Goal: Task Accomplishment & Management: Manage account settings

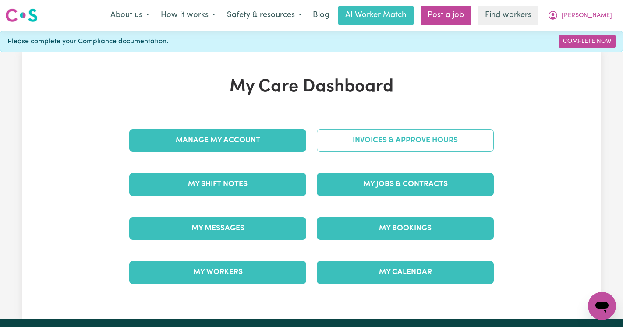
click at [392, 136] on link "Invoices & Approve Hours" at bounding box center [405, 140] width 177 height 23
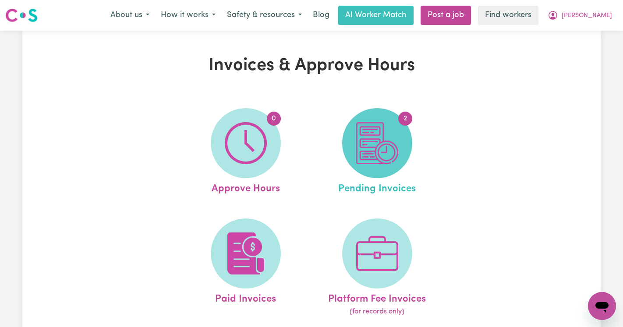
click at [402, 134] on span "2" at bounding box center [377, 143] width 70 height 70
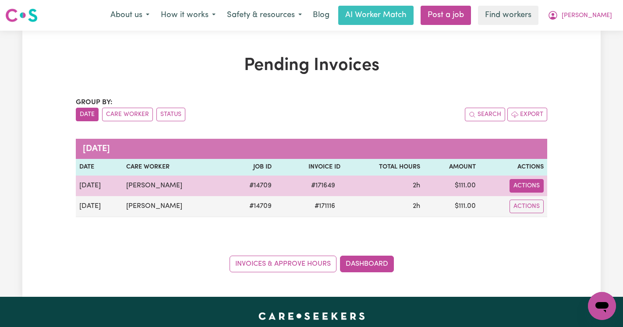
click at [524, 188] on button "Actions" at bounding box center [526, 186] width 34 height 14
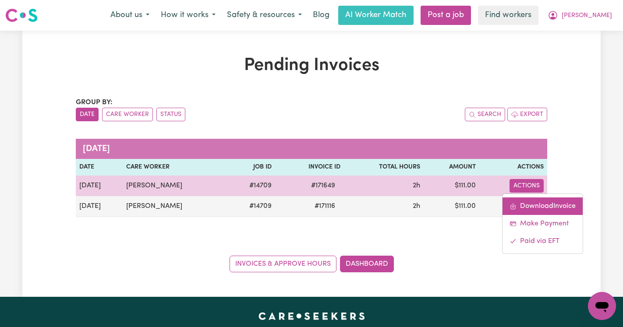
click at [516, 206] on icon "Download invoice #171649" at bounding box center [512, 206] width 7 height 7
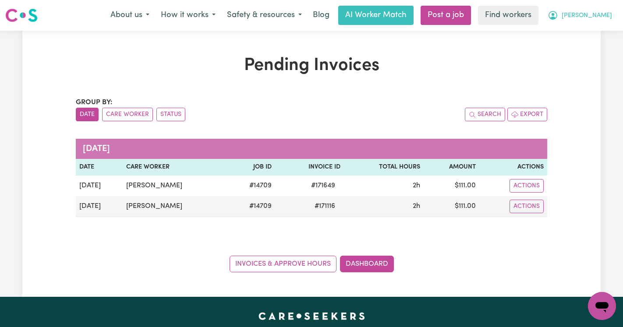
click at [592, 18] on button "Robert" at bounding box center [580, 15] width 76 height 18
click at [583, 50] on link "Logout" at bounding box center [582, 50] width 69 height 17
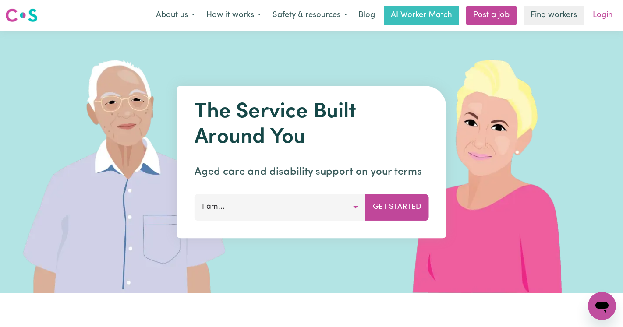
click at [603, 23] on link "Login" at bounding box center [602, 15] width 30 height 19
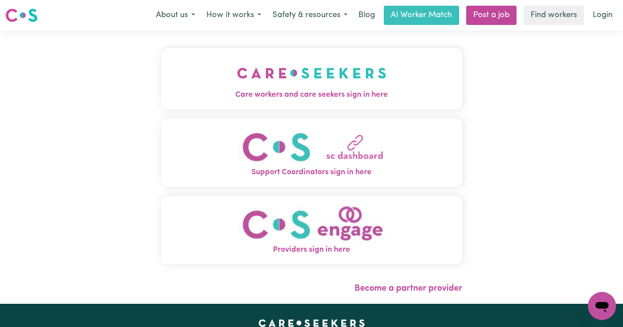
click at [301, 60] on img "Care workers and care seekers sign in here" at bounding box center [311, 73] width 149 height 32
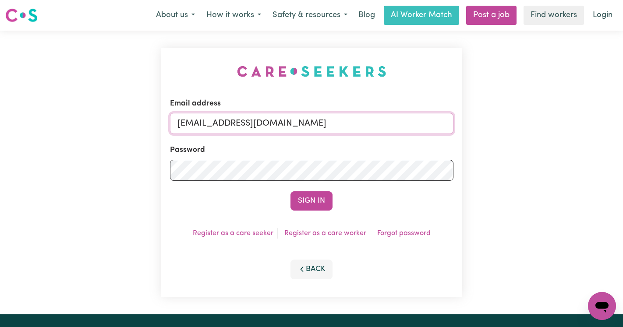
drag, startPoint x: 433, startPoint y: 124, endPoint x: 223, endPoint y: 122, distance: 209.8
click at [223, 122] on input "superuser~RobertAshtonVC@careseekers.com.au" at bounding box center [311, 123] width 283 height 21
type input "superuser~AretaCarewing@careseekers.com.au"
click at [290, 191] on button "Sign In" at bounding box center [311, 200] width 42 height 19
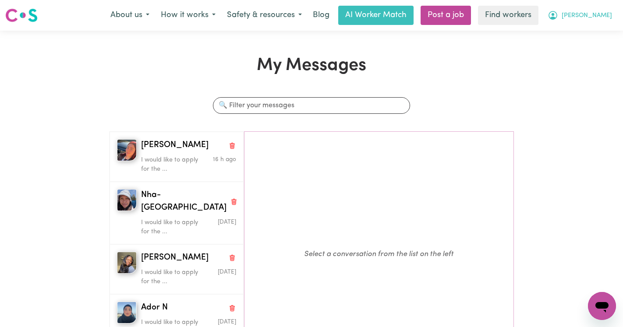
click at [604, 24] on button "[PERSON_NAME]" at bounding box center [580, 15] width 76 height 18
